Goal: Task Accomplishment & Management: Manage account settings

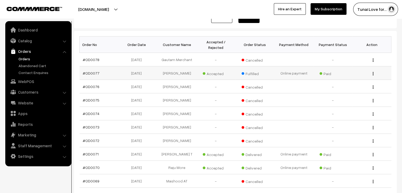
scroll to position [79, 0]
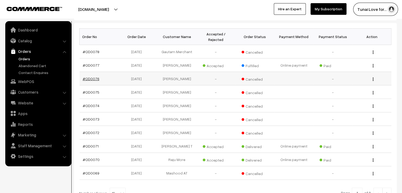
click at [89, 78] on link "#OD0076" at bounding box center [91, 78] width 17 height 4
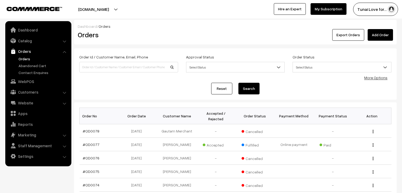
scroll to position [79, 0]
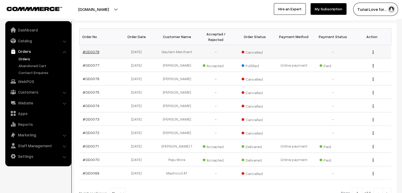
click at [94, 49] on link "#OD0078" at bounding box center [91, 51] width 17 height 4
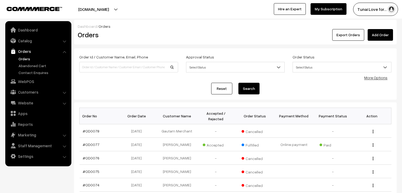
scroll to position [79, 0]
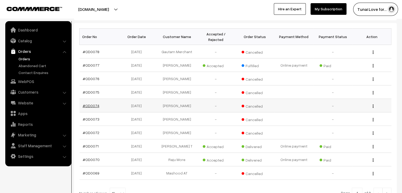
click at [93, 108] on link "#OD0074" at bounding box center [91, 105] width 17 height 4
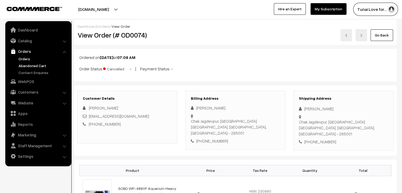
click at [24, 65] on link "Abandoned Cart" at bounding box center [43, 66] width 52 height 6
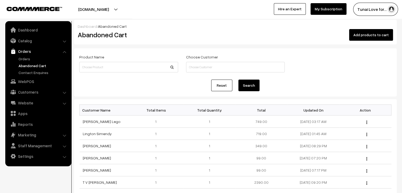
click at [31, 64] on link "Abandoned Cart" at bounding box center [43, 66] width 52 height 6
click at [95, 120] on link "[PERSON_NAME] Lego" at bounding box center [102, 121] width 38 height 4
click at [96, 136] on td "Lington Simendy" at bounding box center [105, 134] width 52 height 12
click at [96, 134] on link "Lington Simendy" at bounding box center [97, 133] width 29 height 4
click at [92, 145] on link "shaik rasool" at bounding box center [97, 145] width 28 height 4
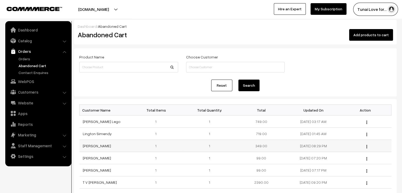
scroll to position [110, 0]
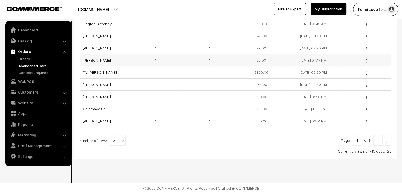
click at [92, 59] on link "[PERSON_NAME]" at bounding box center [97, 60] width 28 height 4
